Goal: Task Accomplishment & Management: Use online tool/utility

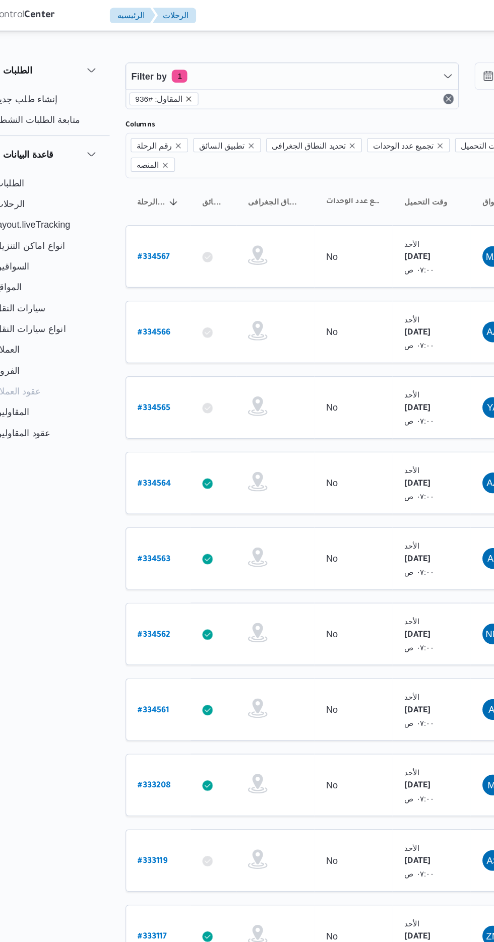
click at [177, 77] on icon "remove selected entity" at bounding box center [180, 77] width 6 height 6
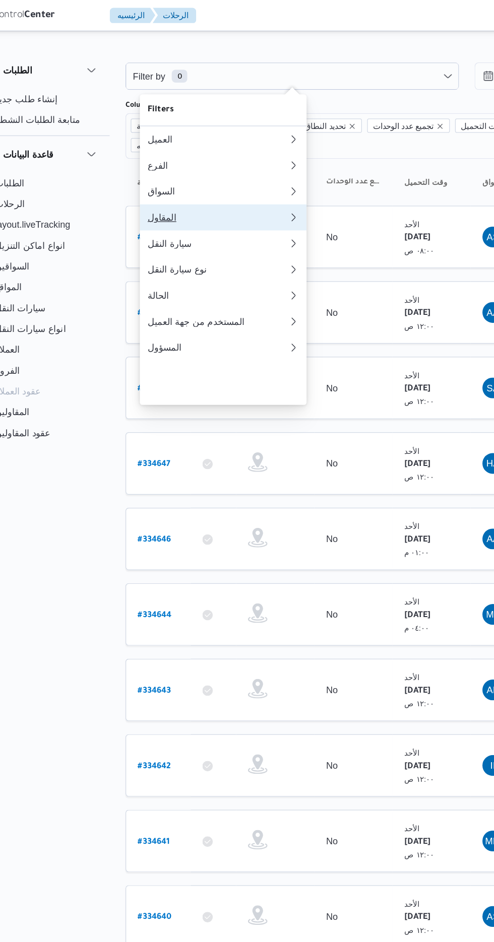
click at [210, 172] on div "المقاول" at bounding box center [200, 168] width 105 height 8
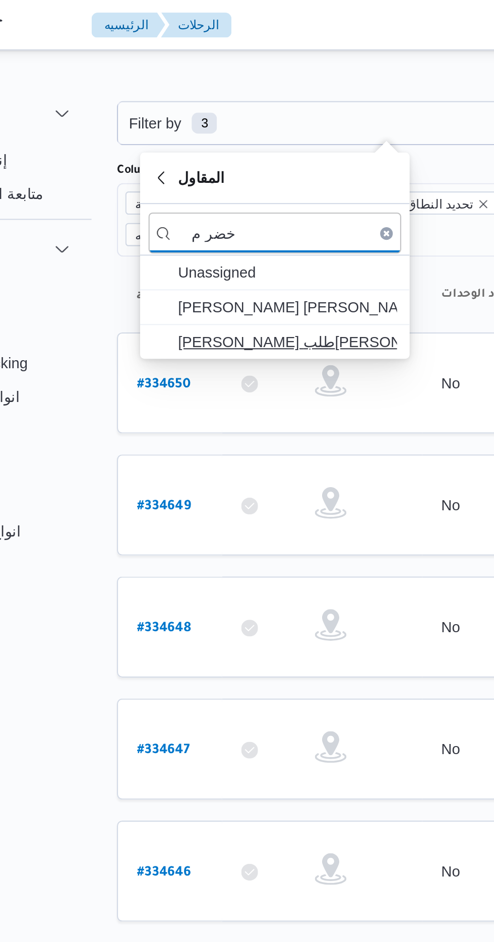
type input "خضر م"
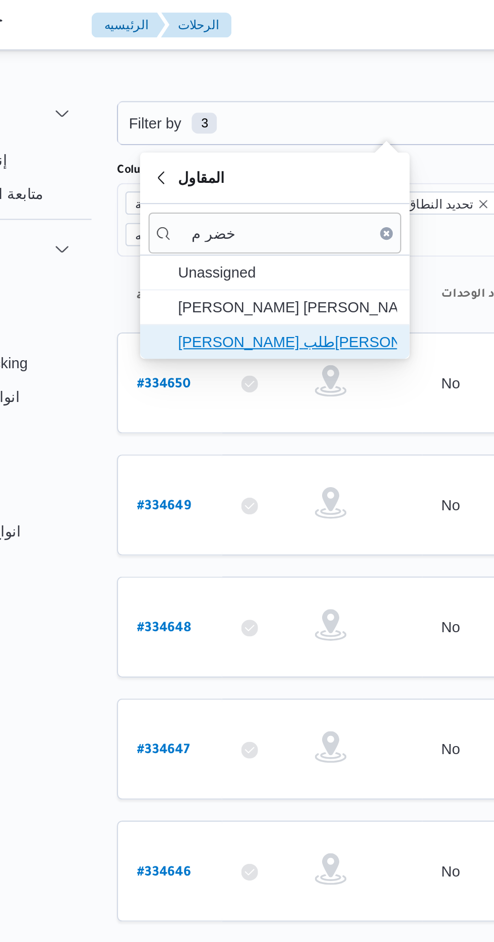
click at [237, 164] on span "[PERSON_NAME] طلب[PERSON_NAME]" at bounding box center [212, 164] width 105 height 12
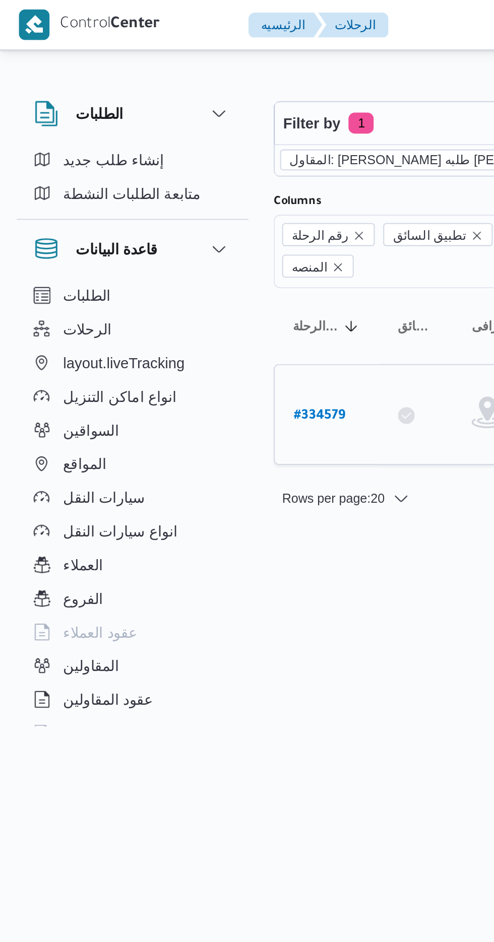
click at [160, 196] on b "# 334579" at bounding box center [152, 199] width 25 height 7
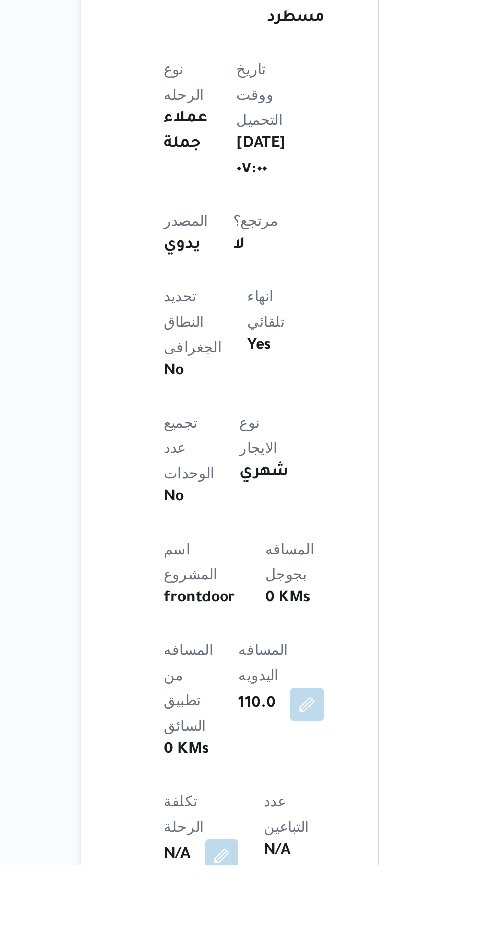
scroll to position [67, 0]
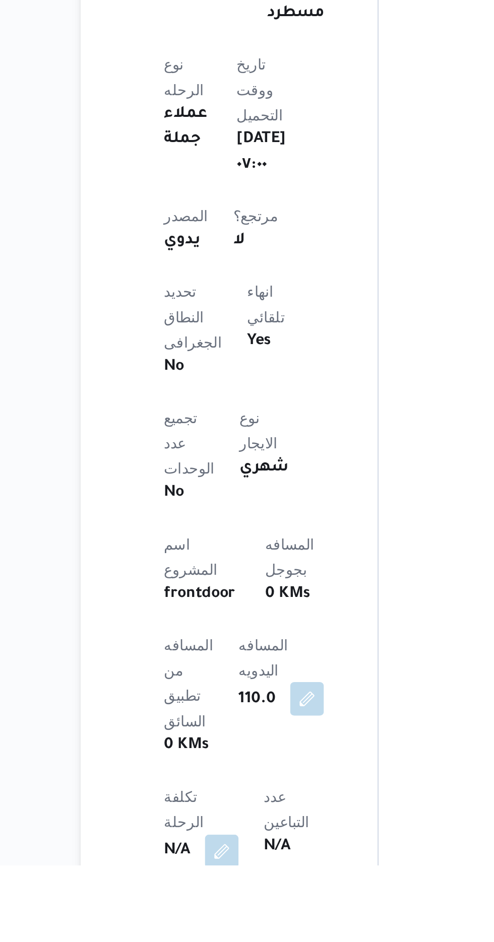
click at [247, 854] on button "button" at bounding box center [239, 862] width 16 height 16
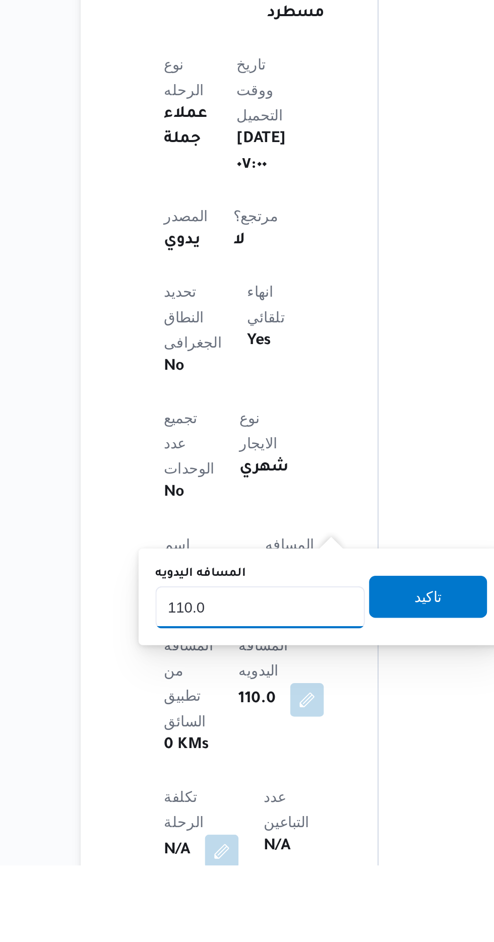
click at [242, 817] on input "110.0" at bounding box center [217, 818] width 100 height 20
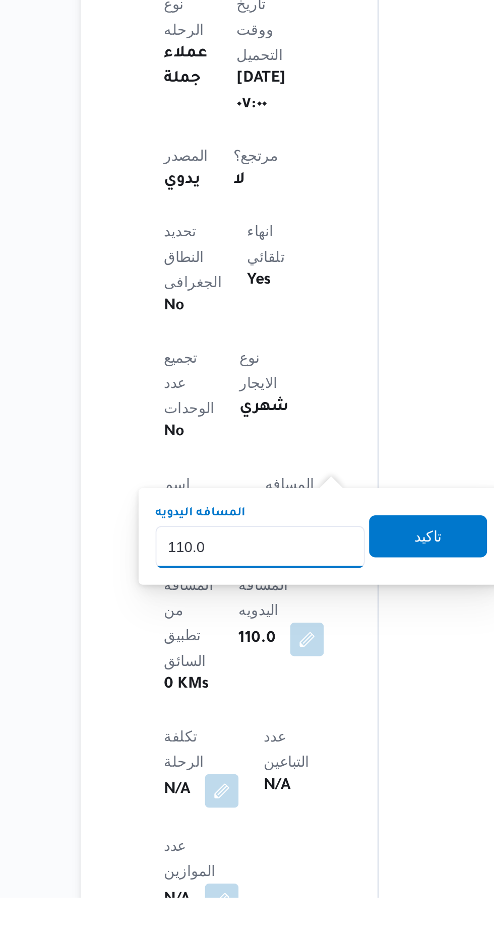
scroll to position [168, 0]
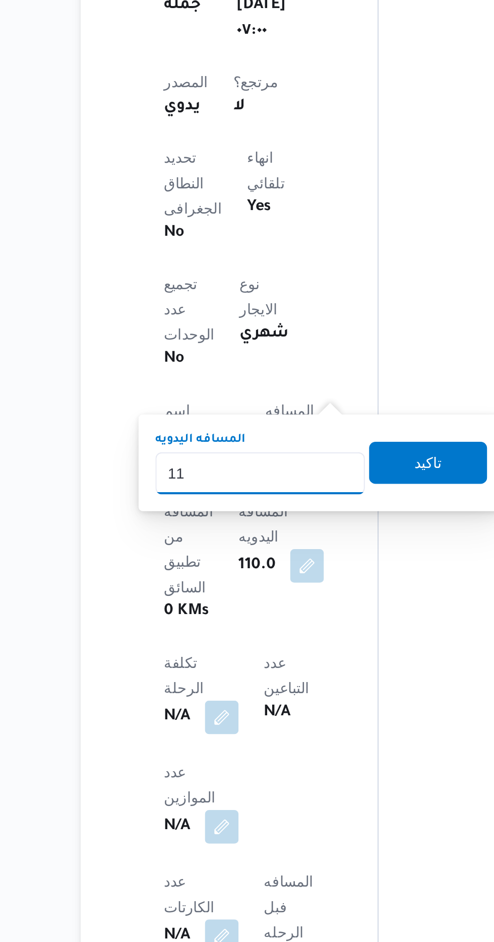
type input "1"
type input "220"
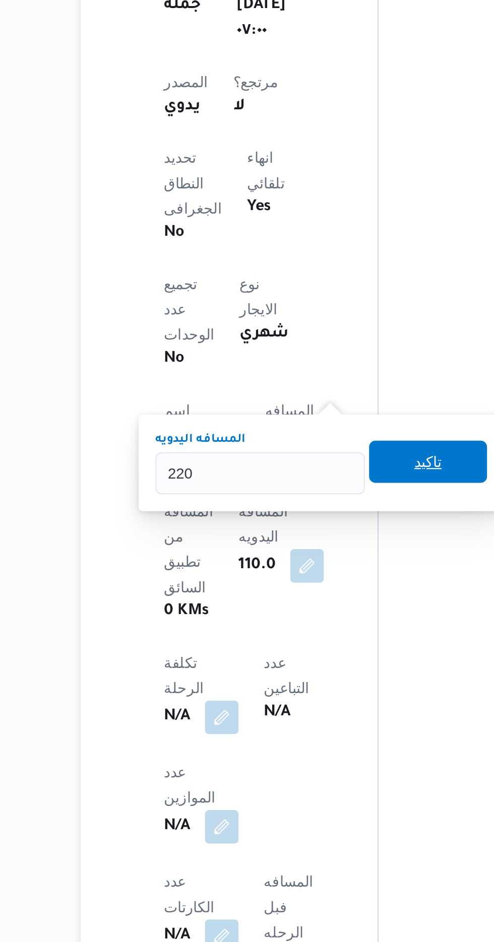
click at [299, 717] on span "تاكيد" at bounding box center [297, 712] width 56 height 20
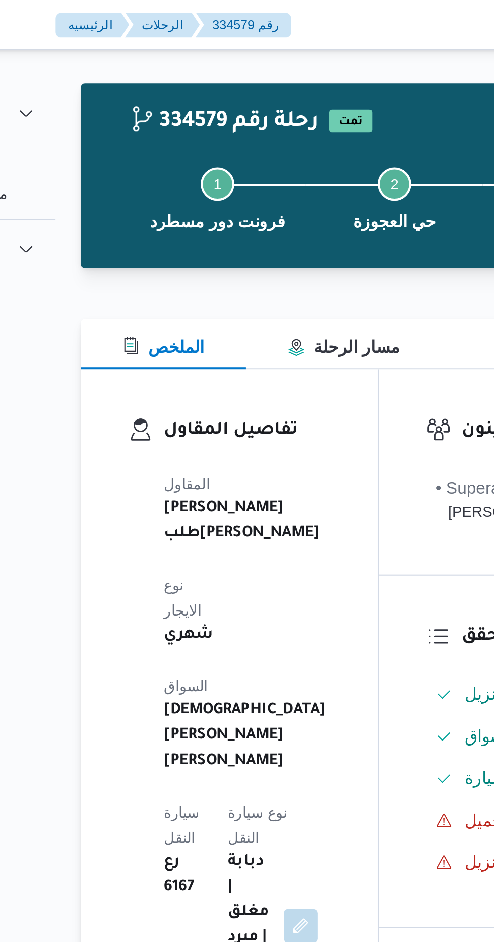
scroll to position [0, 0]
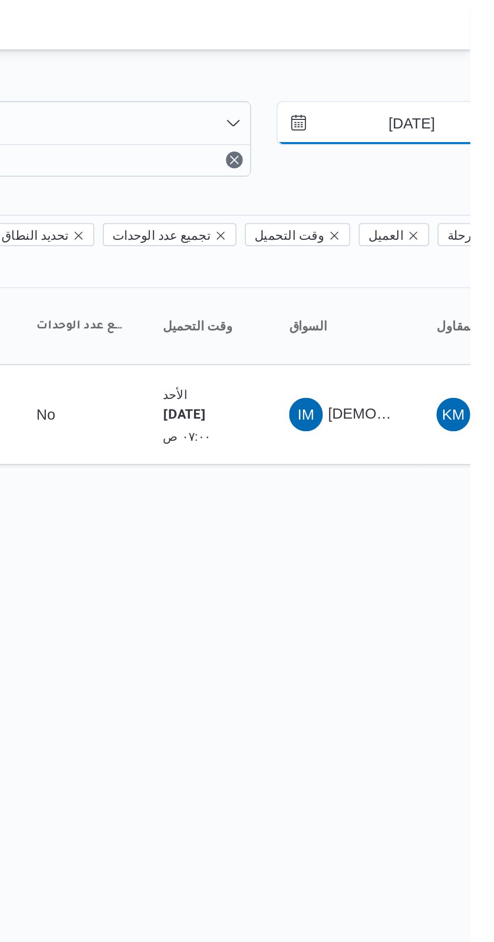
click at [457, 57] on input "[DATE]" at bounding box center [458, 59] width 114 height 20
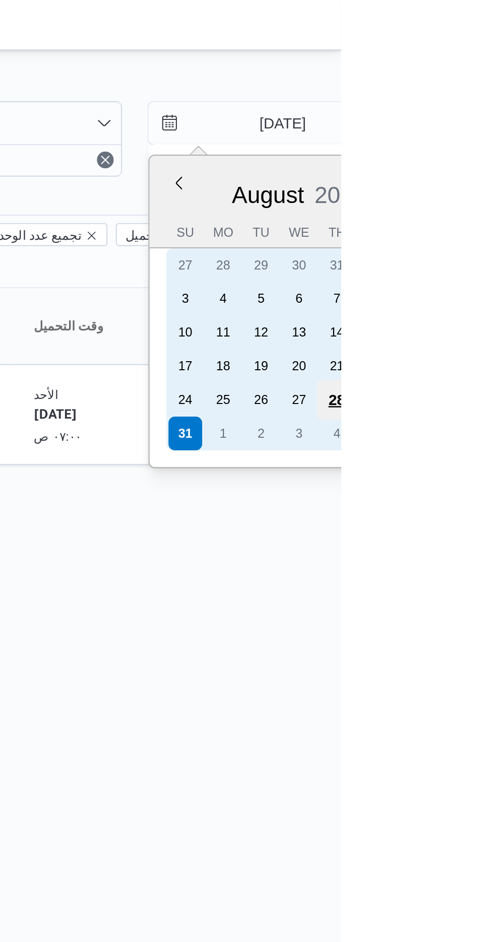
click at [488, 186] on div "28" at bounding box center [491, 191] width 19 height 19
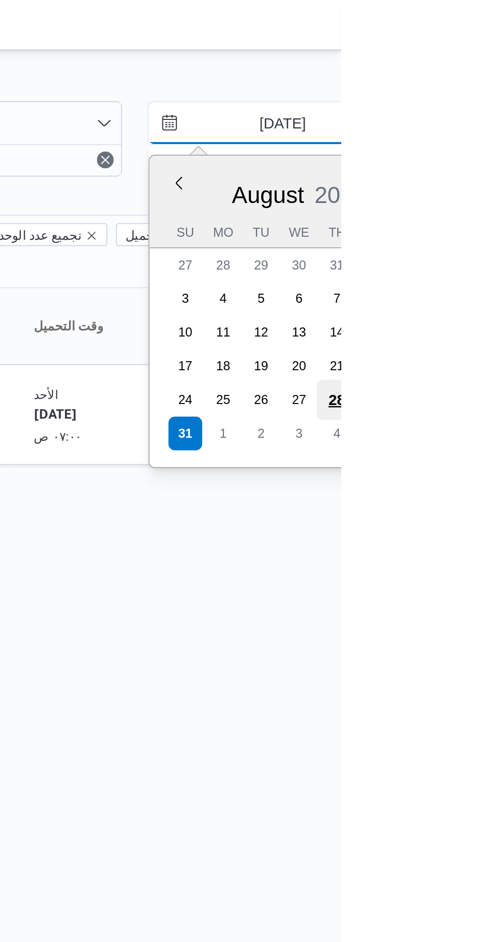
type input "[DATE]"
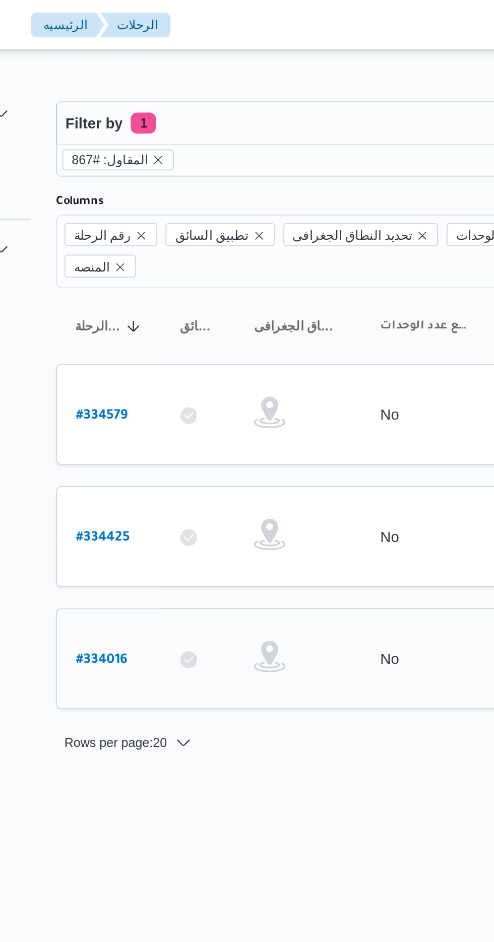
click at [153, 313] on b "# 334016" at bounding box center [152, 316] width 25 height 7
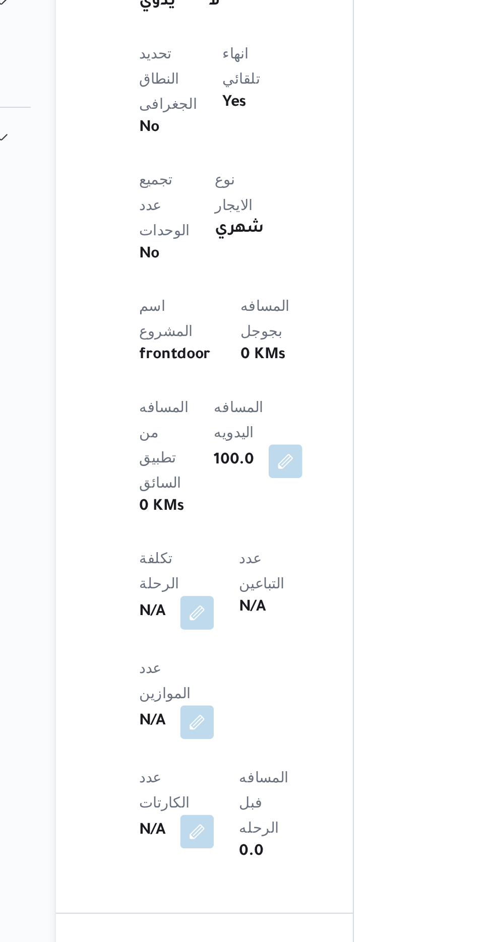
scroll to position [691, 0]
click at [249, 266] on button "button" at bounding box center [241, 274] width 16 height 16
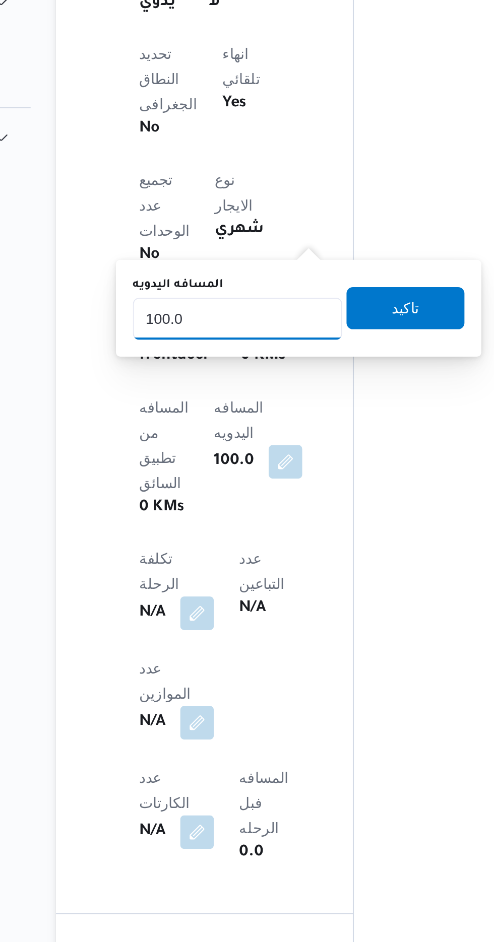
click at [244, 206] on input "100.0" at bounding box center [218, 206] width 100 height 20
type input "1"
type input "200"
click at [305, 201] on span "تاكيد" at bounding box center [298, 200] width 13 height 12
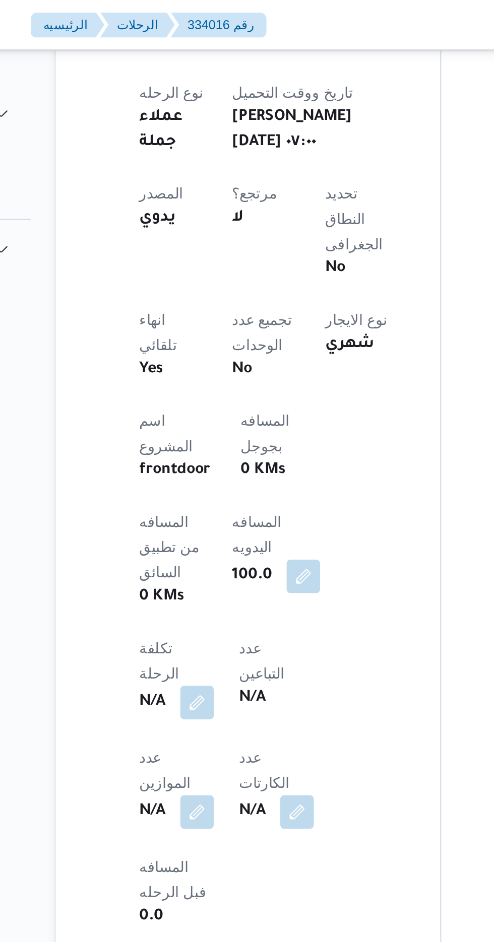
scroll to position [532, 0]
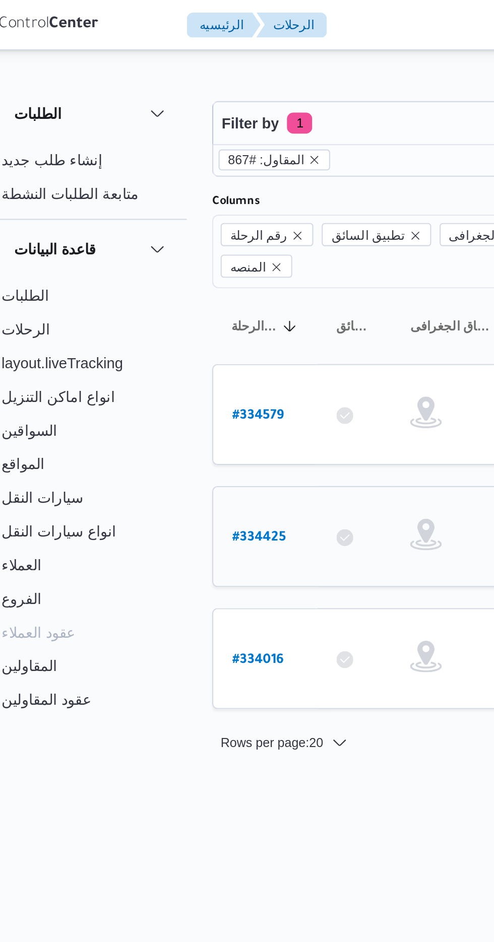
click at [144, 250] on link "# 334425" at bounding box center [153, 257] width 26 height 14
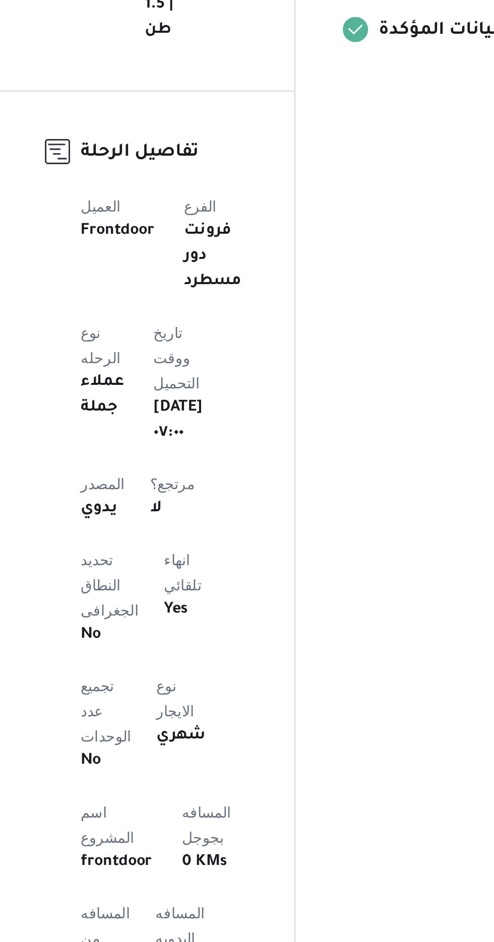
click at [247, 933] on button "button" at bounding box center [239, 941] width 16 height 16
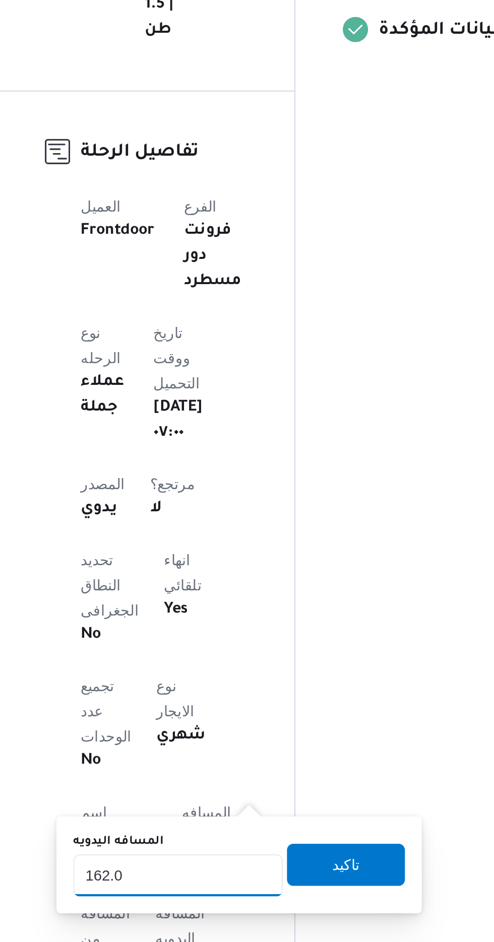
click at [233, 893] on input "162.0" at bounding box center [217, 897] width 100 height 20
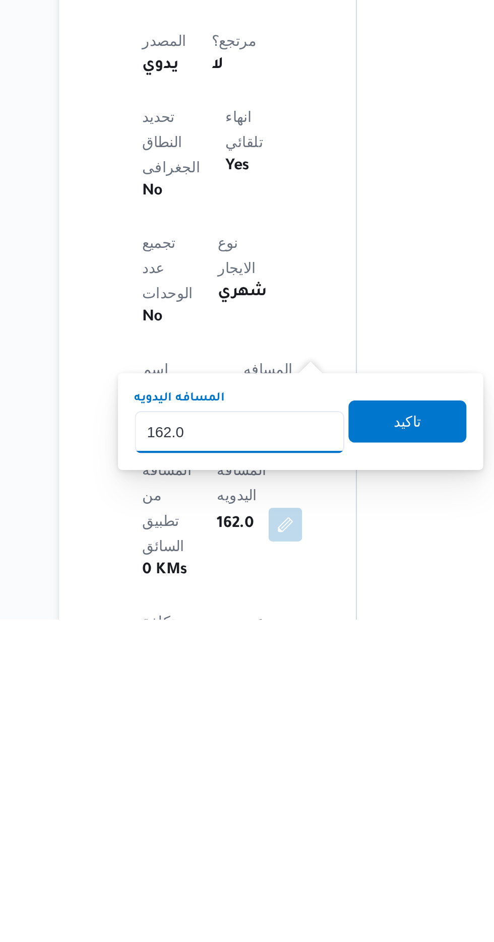
scroll to position [87, 0]
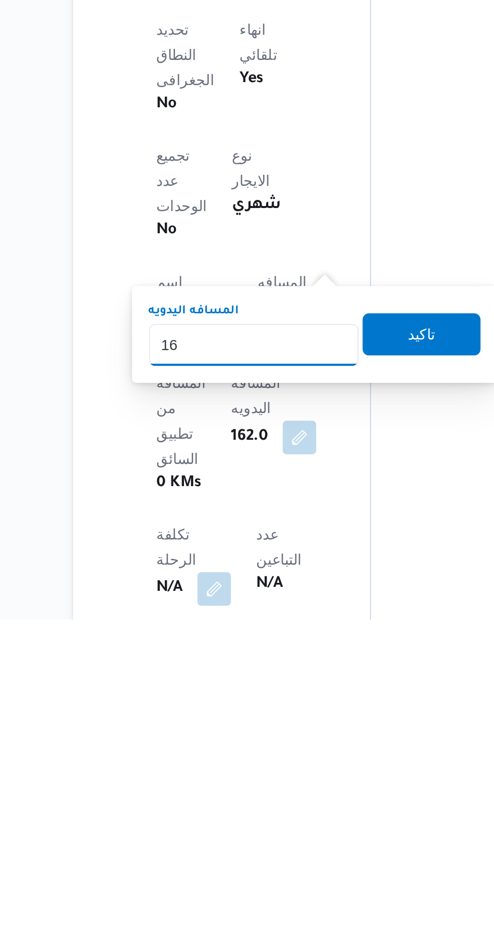
type input "1"
type input "265"
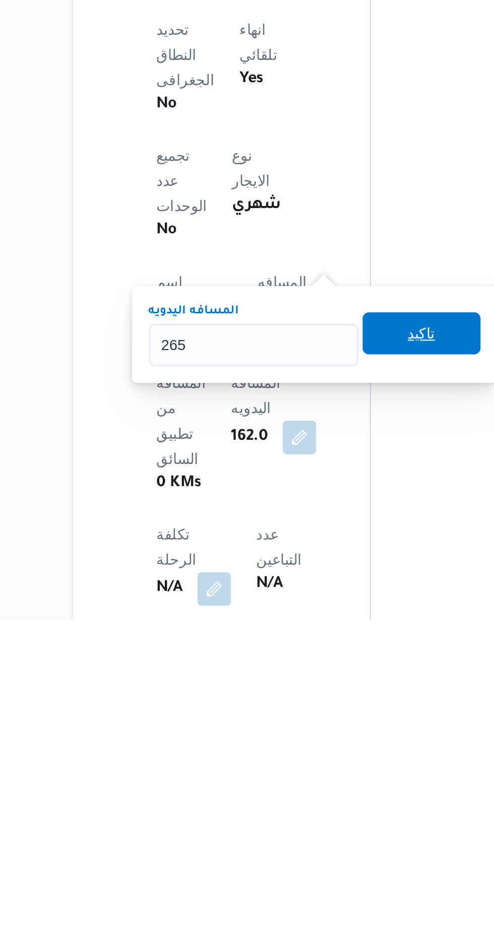
click at [301, 802] on span "تاكيد" at bounding box center [297, 805] width 13 height 12
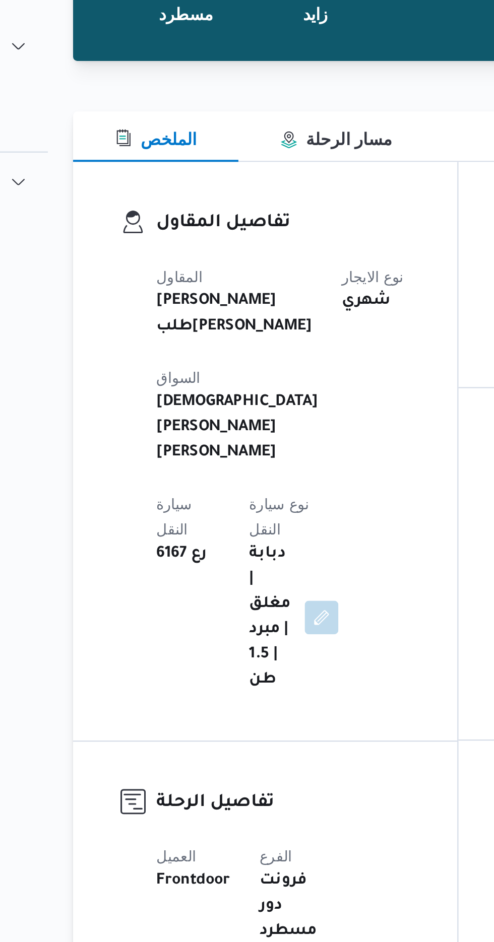
scroll to position [0, 0]
